Goal: Task Accomplishment & Management: Manage account settings

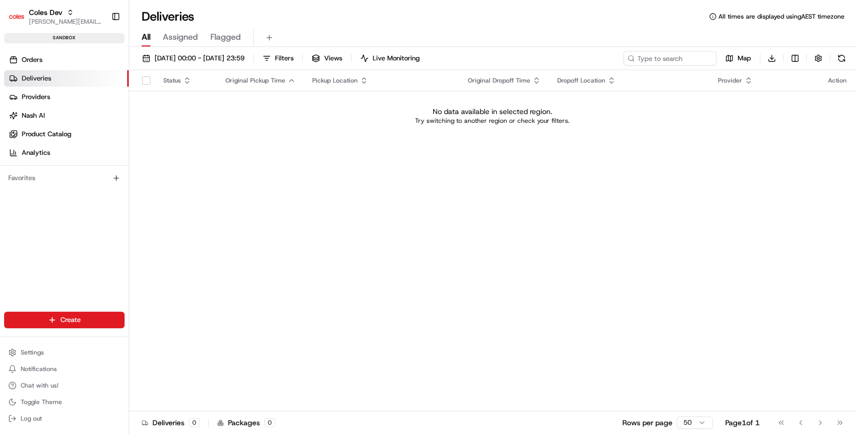
click at [277, 153] on div "Status Original Pickup Time Pickup Location Original Dropoff Time Dropoff Locat…" at bounding box center [491, 240] width 725 height 341
click at [38, 355] on span "Settings" at bounding box center [32, 353] width 23 height 8
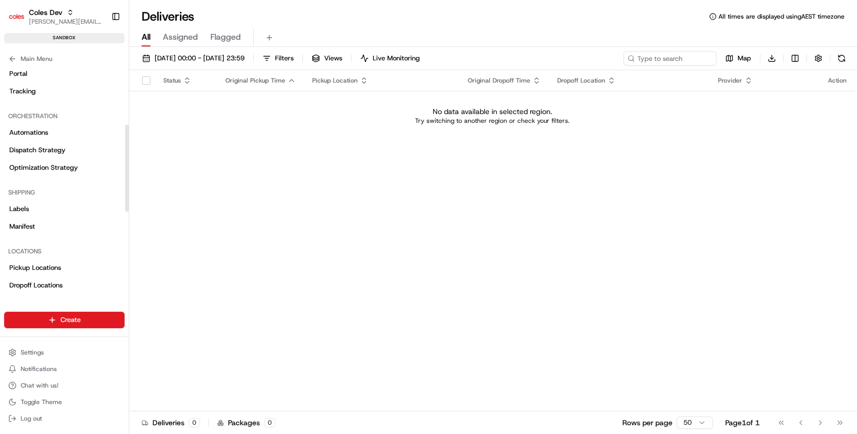
scroll to position [170, 0]
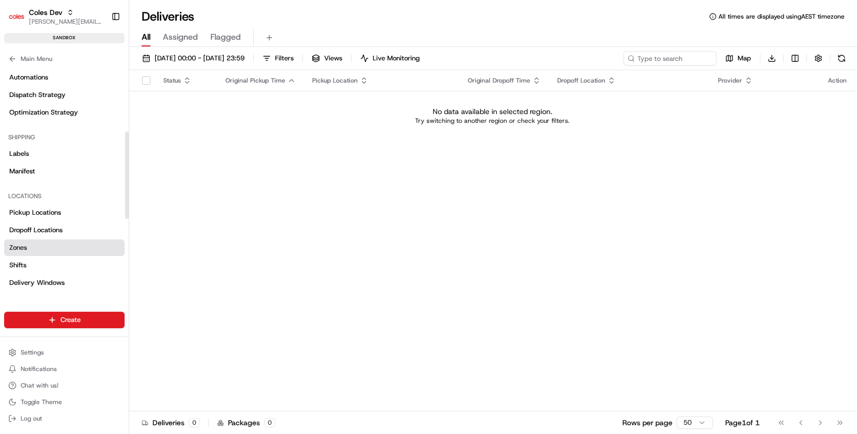
click at [36, 244] on link "Zones" at bounding box center [64, 248] width 120 height 17
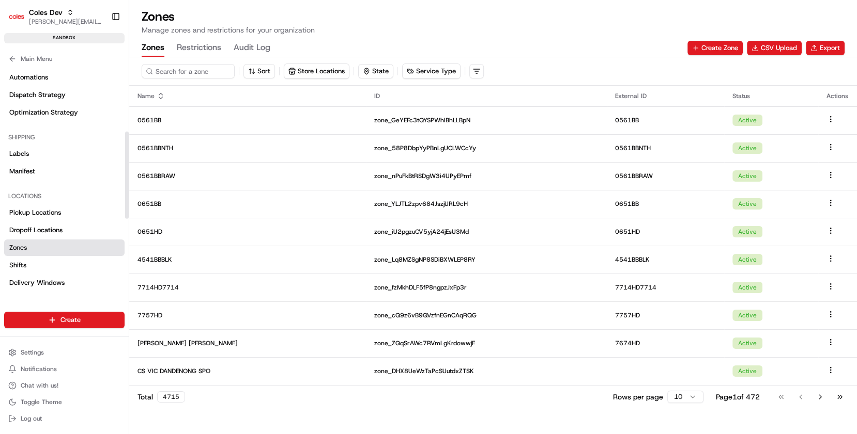
click at [190, 46] on button "Restrictions" at bounding box center [199, 48] width 44 height 18
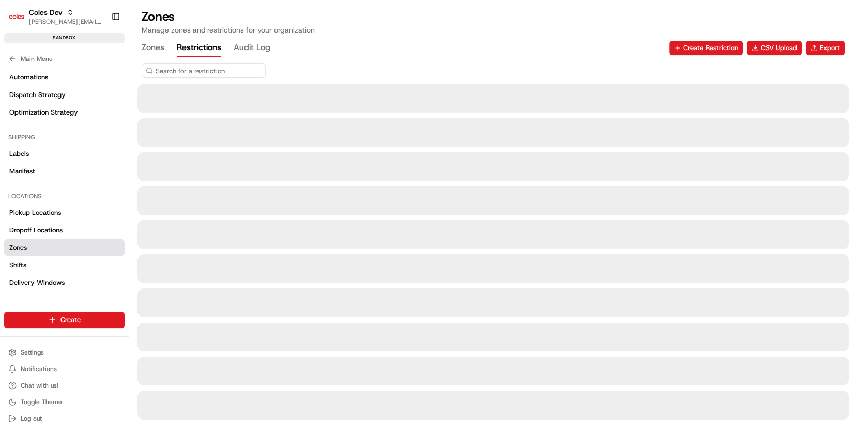
click at [180, 71] on input at bounding box center [204, 71] width 124 height 14
click at [425, 64] on div at bounding box center [492, 70] width 727 height 27
